Goal: Check status: Check status

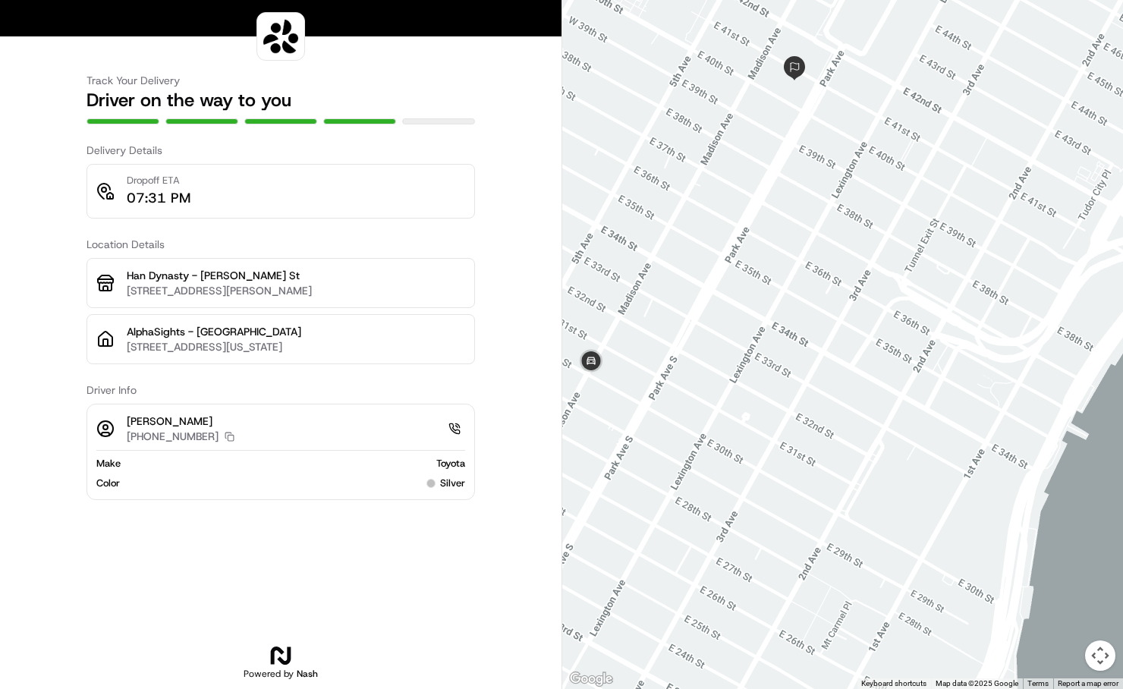
drag, startPoint x: 737, startPoint y: 325, endPoint x: 879, endPoint y: 320, distance: 142.0
click at [860, 325] on div at bounding box center [842, 344] width 561 height 689
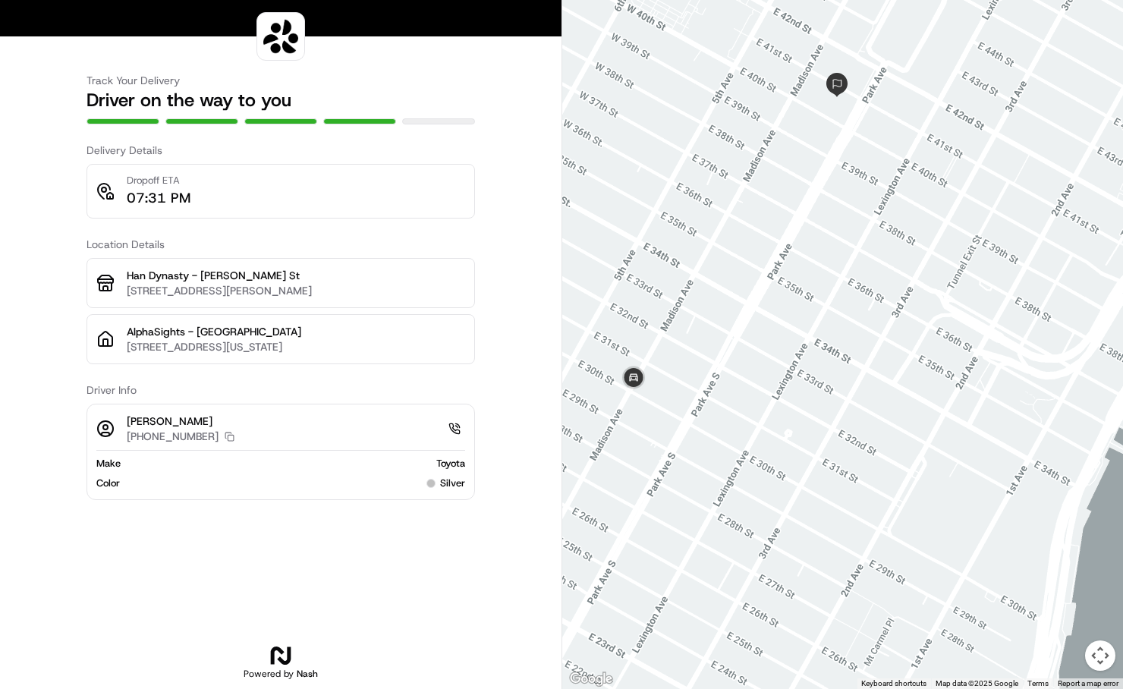
drag, startPoint x: 814, startPoint y: 246, endPoint x: 855, endPoint y: 263, distance: 44.2
click at [855, 263] on div at bounding box center [842, 344] width 561 height 689
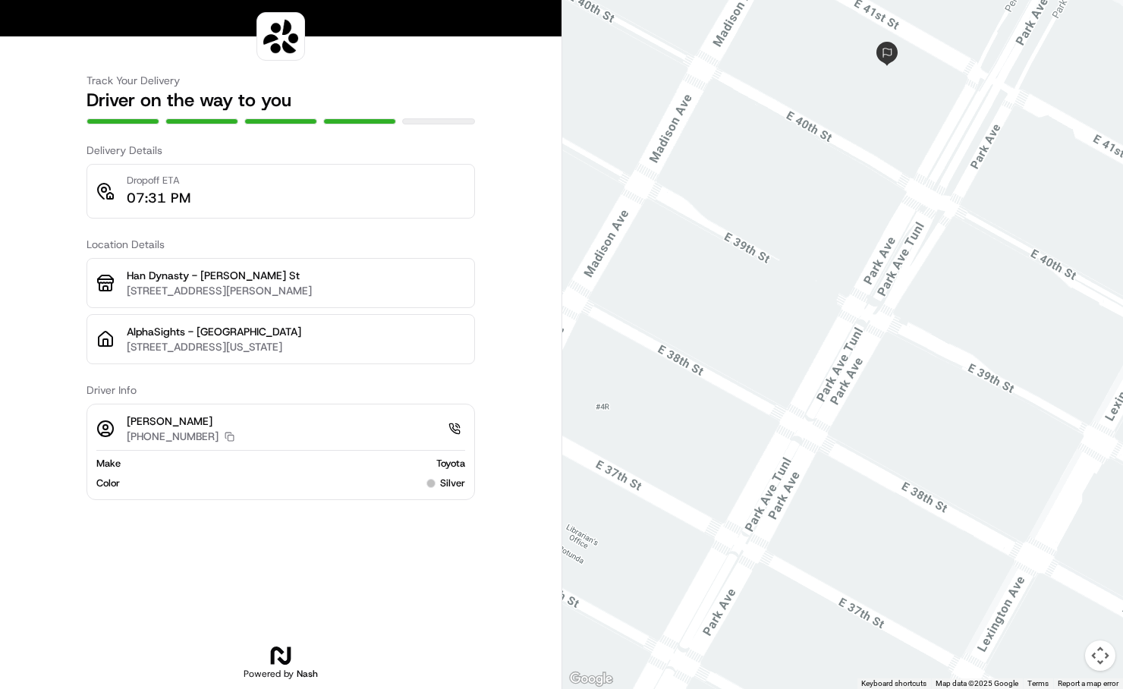
drag, startPoint x: 839, startPoint y: 97, endPoint x: 852, endPoint y: 288, distance: 191.6
click at [852, 288] on div at bounding box center [842, 344] width 561 height 689
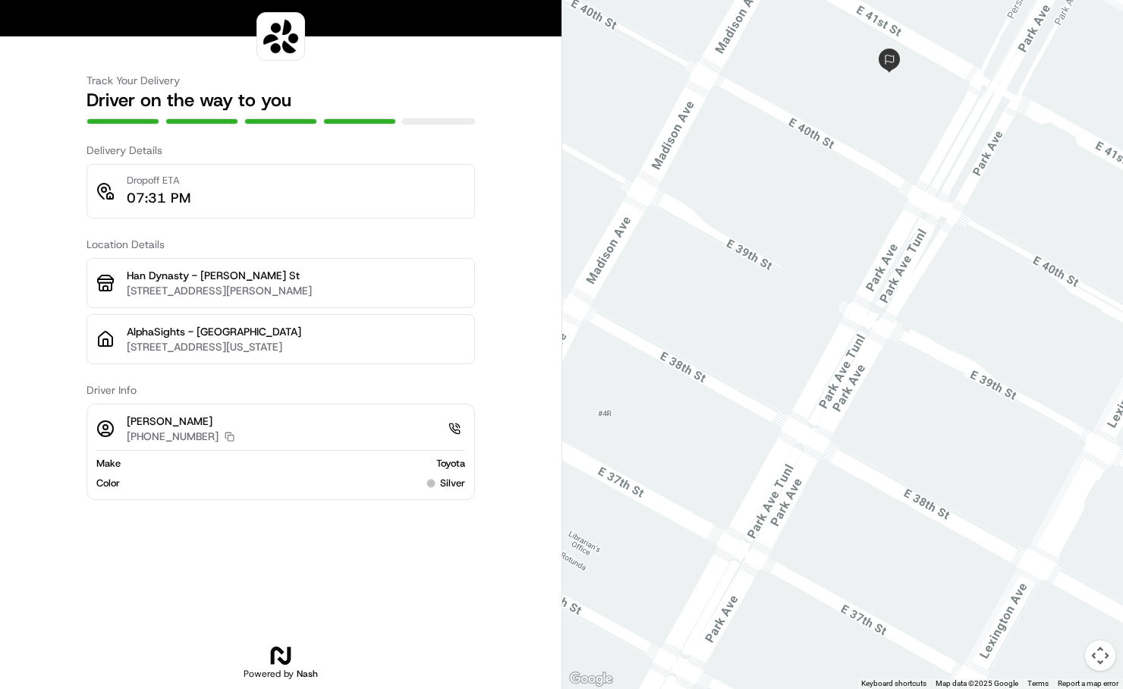
click at [878, 168] on div at bounding box center [842, 344] width 561 height 689
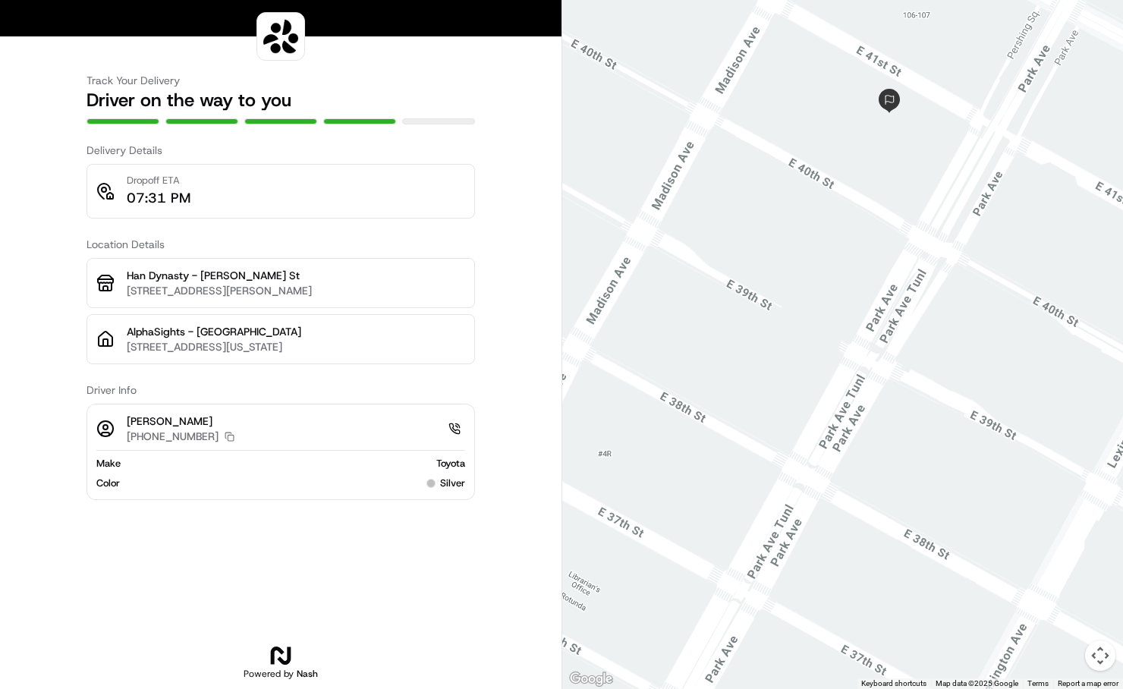
drag, startPoint x: 878, startPoint y: 228, endPoint x: 879, endPoint y: 250, distance: 22.0
click at [879, 250] on div at bounding box center [842, 344] width 561 height 689
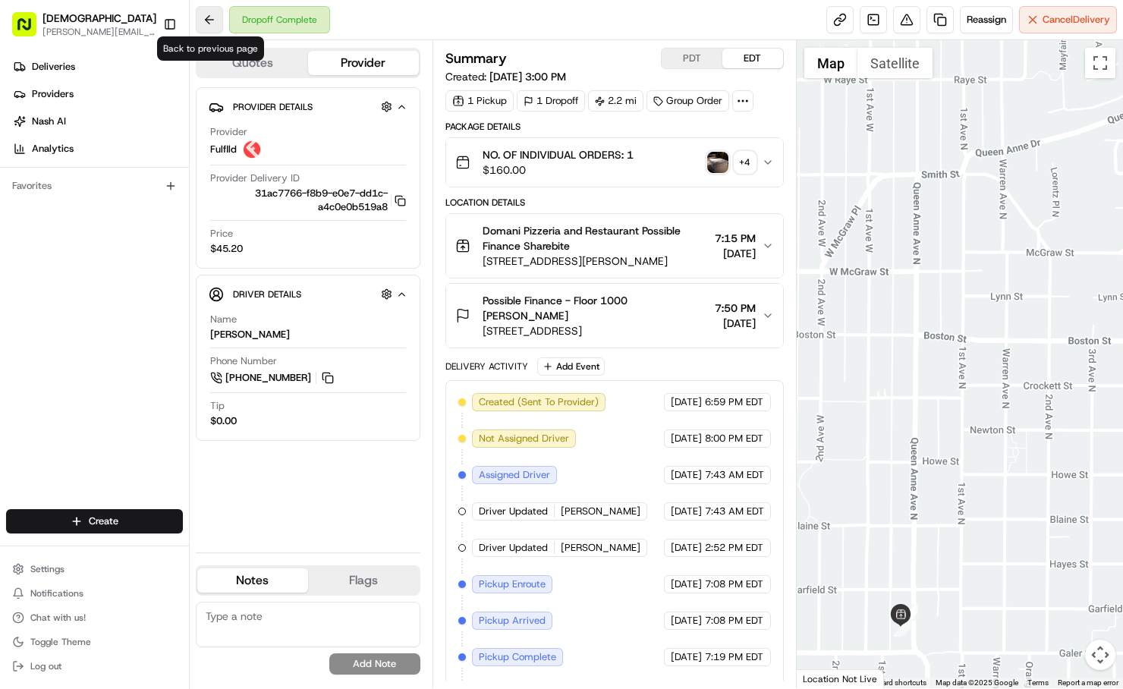
click at [212, 16] on button at bounding box center [209, 19] width 27 height 27
